Goal: Task Accomplishment & Management: Complete application form

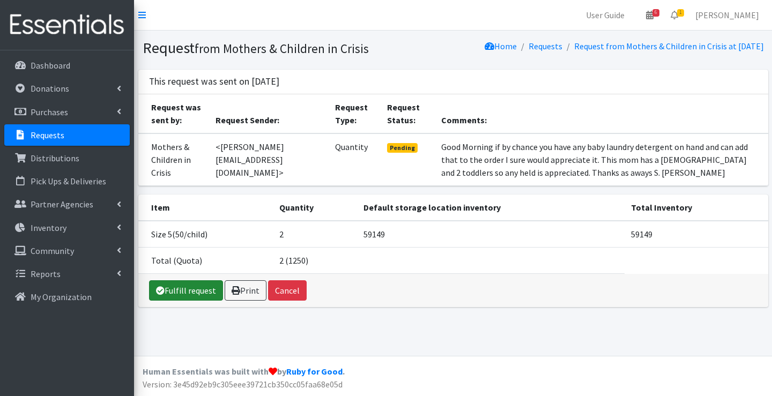
click at [179, 296] on link "Fulfill request" at bounding box center [186, 290] width 74 height 20
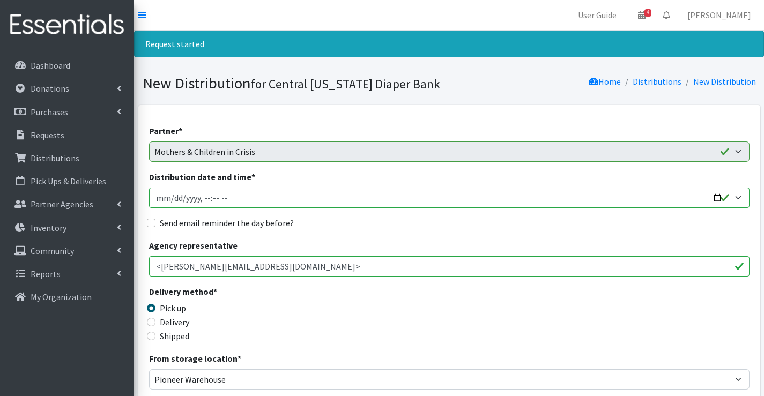
click at [209, 198] on input "Distribution date and time *" at bounding box center [449, 198] width 600 height 20
click at [202, 198] on input "Distribution date and time *" at bounding box center [449, 198] width 600 height 20
type input "2025-09-17T12:59"
type input "2025-09-17T14:00"
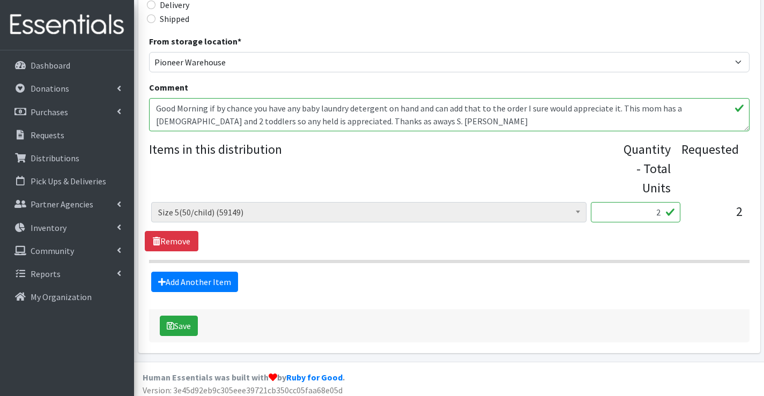
scroll to position [323, 0]
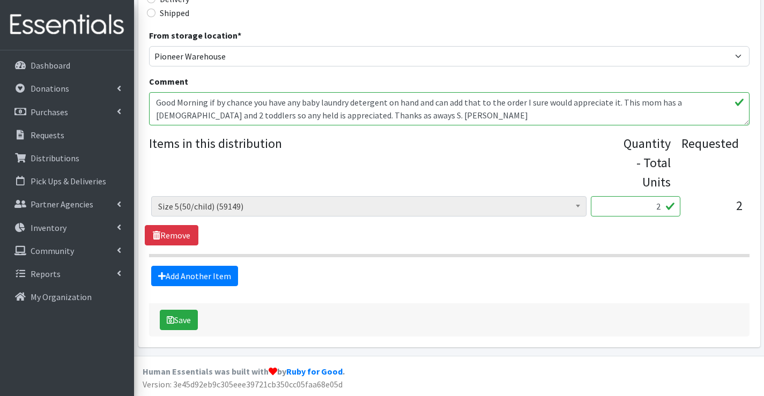
drag, startPoint x: 649, startPoint y: 199, endPoint x: 661, endPoint y: 199, distance: 11.8
click at [661, 199] on input "2" at bounding box center [636, 206] width 90 height 20
type input "100"
click at [178, 318] on button "Save" at bounding box center [179, 320] width 38 height 20
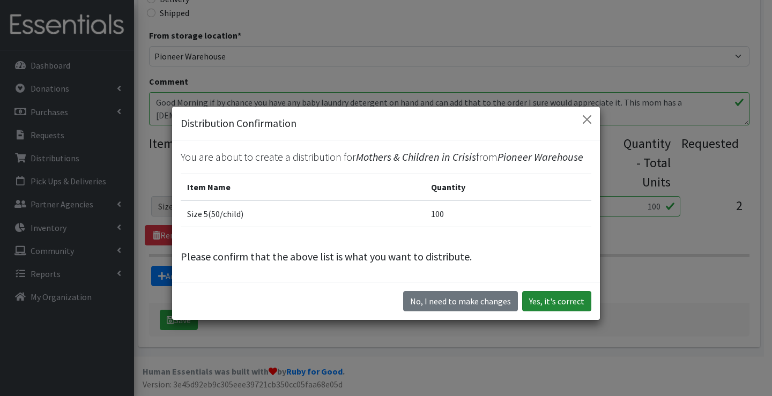
click at [559, 299] on button "Yes, it's correct" at bounding box center [556, 301] width 69 height 20
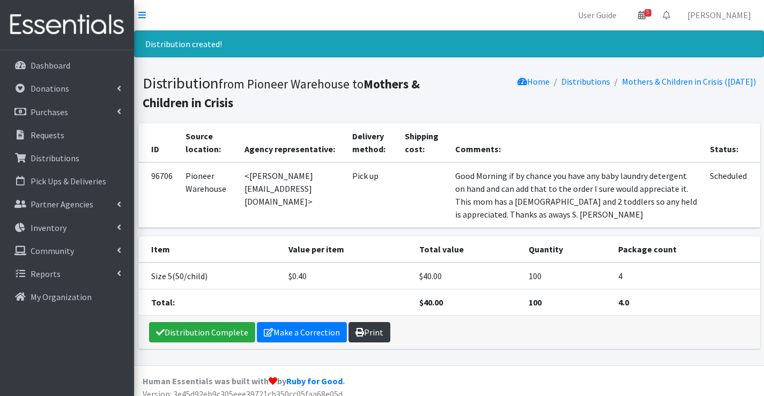
click at [364, 330] on link "Print" at bounding box center [369, 332] width 42 height 20
click at [56, 155] on p "Distributions" at bounding box center [55, 158] width 49 height 11
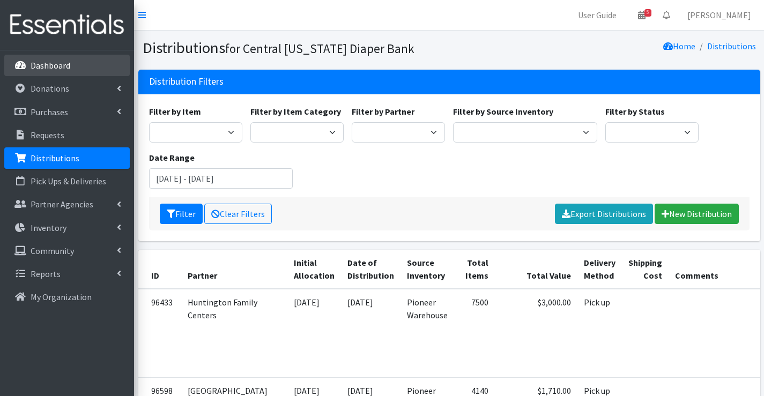
click at [82, 69] on link "Dashboard" at bounding box center [66, 65] width 125 height 21
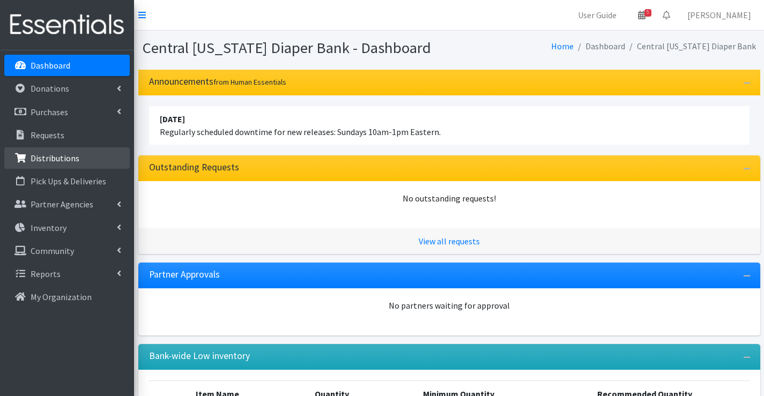
click at [83, 162] on link "Distributions" at bounding box center [66, 157] width 125 height 21
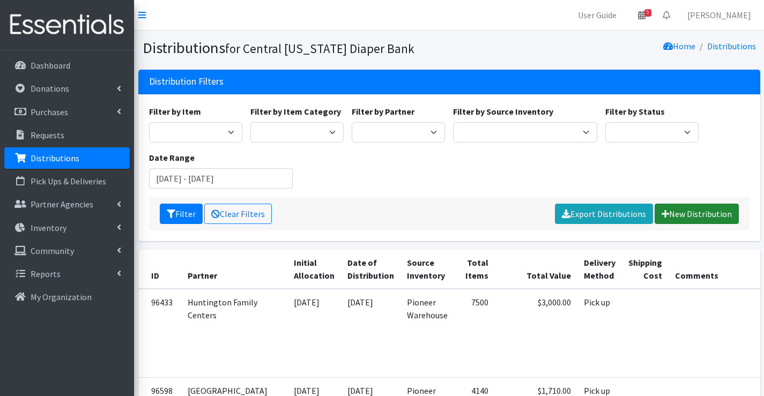
click at [672, 204] on link "New Distribution" at bounding box center [696, 214] width 84 height 20
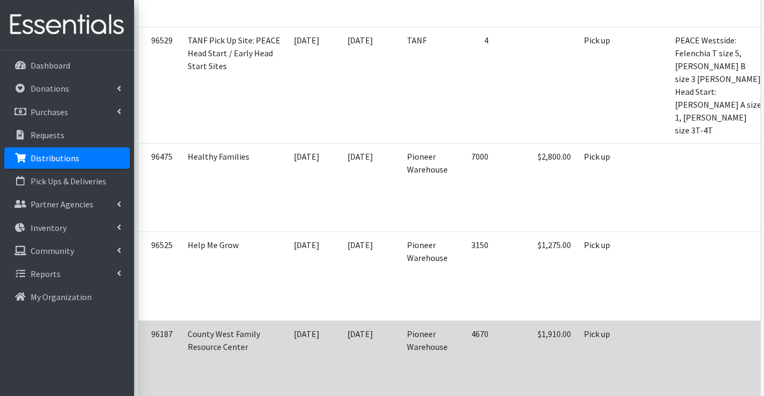
scroll to position [1179, 0]
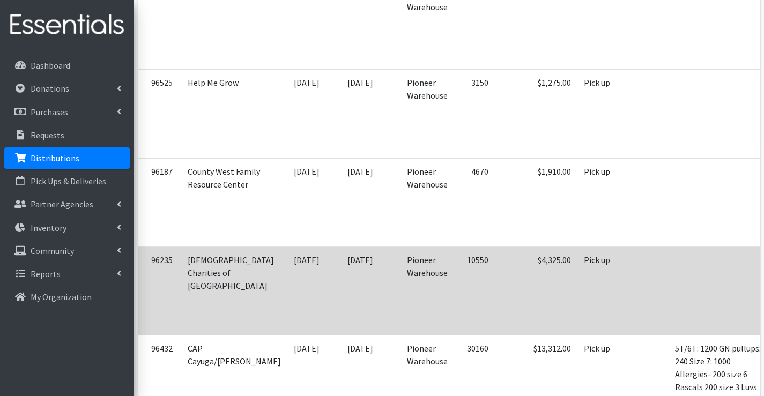
click at [671, 322] on td at bounding box center [717, 291] width 99 height 88
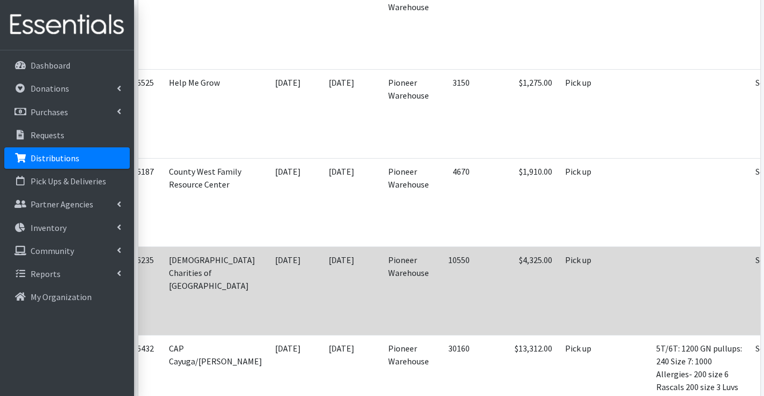
scroll to position [0, 21]
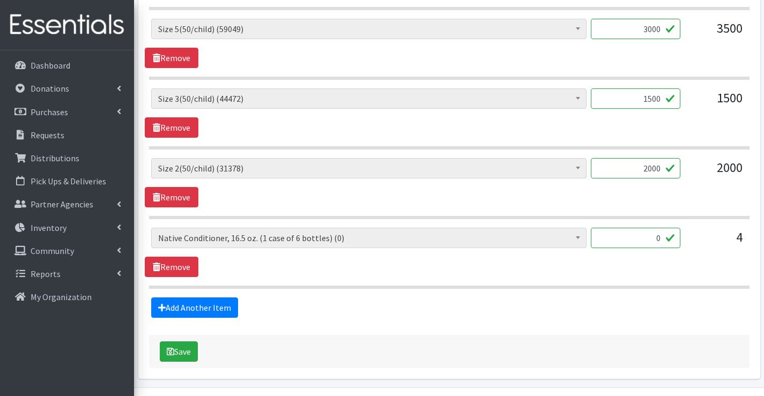
scroll to position [685, 0]
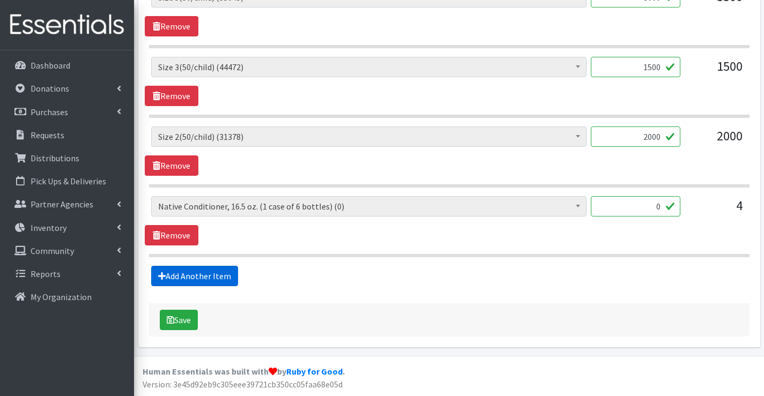
click at [215, 276] on link "Add Another Item" at bounding box center [194, 276] width 87 height 20
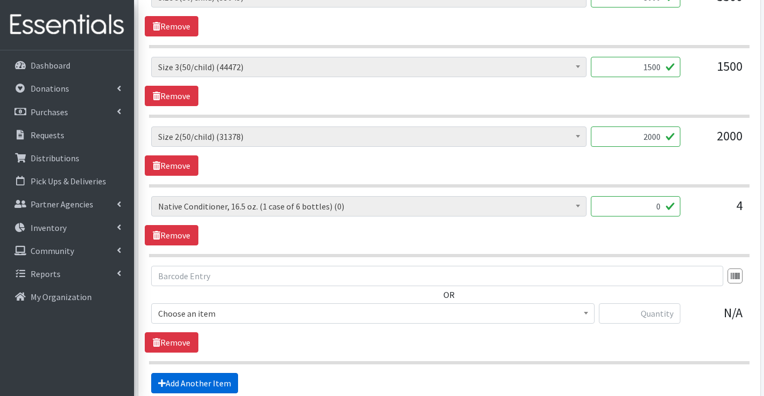
scroll to position [792, 0]
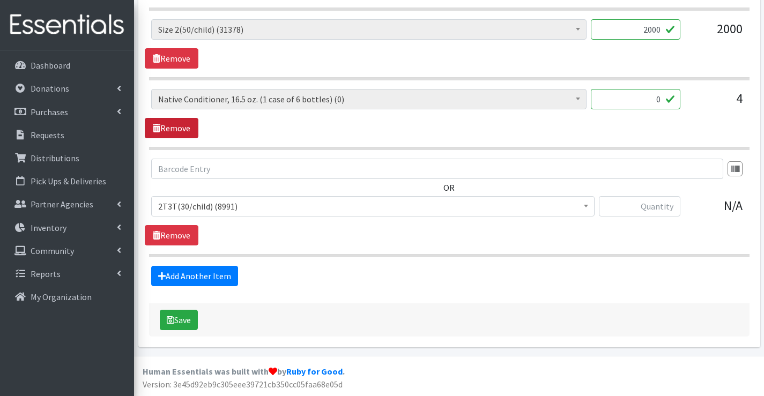
click at [182, 127] on link "Remove" at bounding box center [172, 128] width 54 height 20
click at [226, 212] on span "2T3T(30/child) (8991)" at bounding box center [372, 206] width 429 height 15
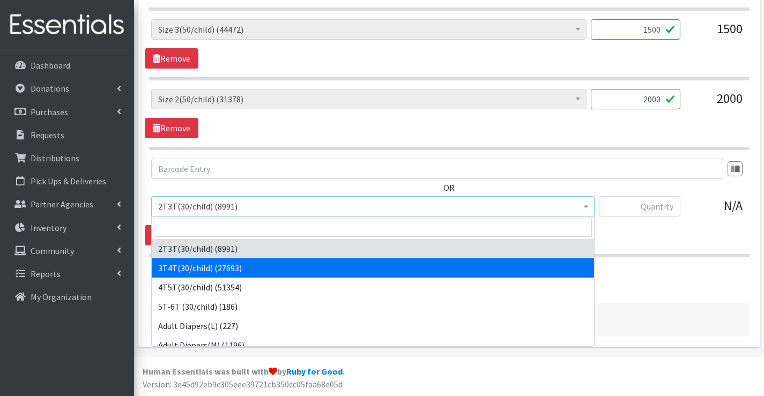
select select "941"
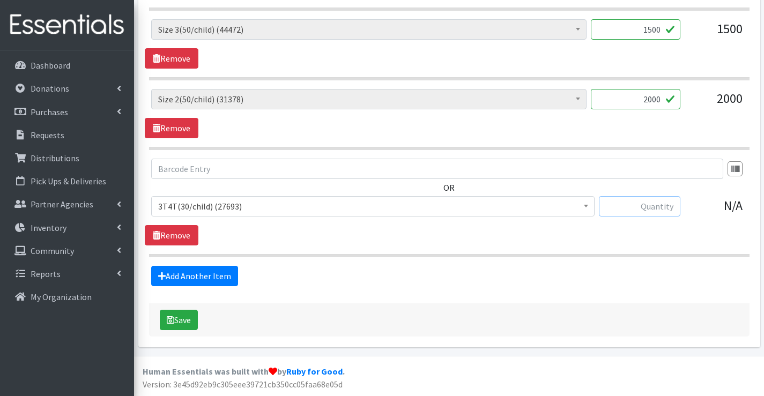
click at [615, 198] on input "text" at bounding box center [639, 206] width 81 height 20
type input "1050"
click at [183, 318] on button "Save" at bounding box center [179, 320] width 38 height 20
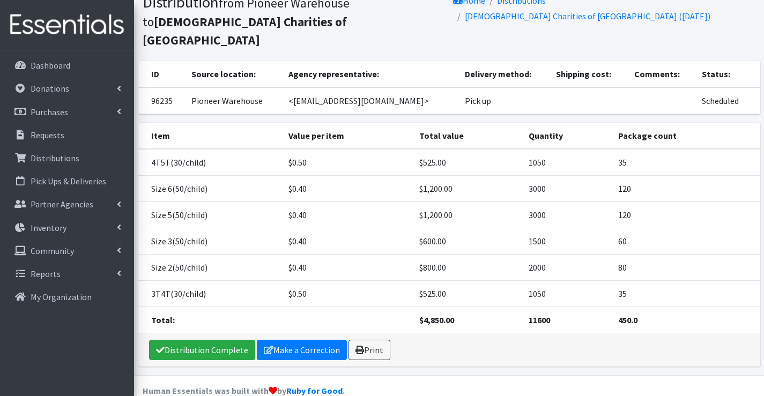
scroll to position [117, 0]
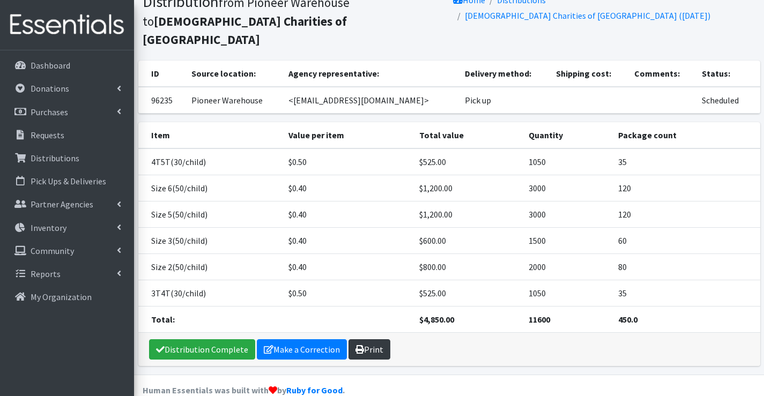
click at [359, 345] on icon at bounding box center [359, 349] width 9 height 9
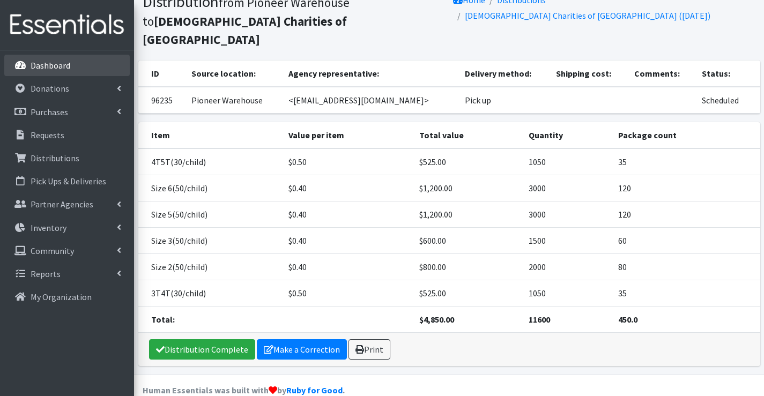
click at [38, 65] on p "Dashboard" at bounding box center [51, 65] width 40 height 11
